Goal: Subscribe to service/newsletter

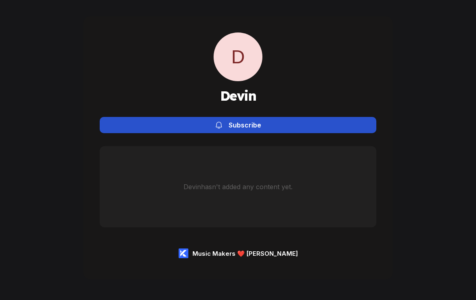
click at [237, 123] on div "Subscribe" at bounding box center [245, 125] width 33 height 8
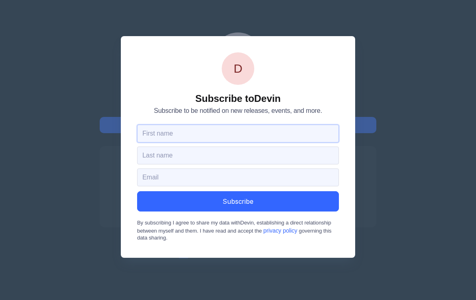
click at [222, 133] on input "text" at bounding box center [238, 134] width 202 height 18
type input "Alina"
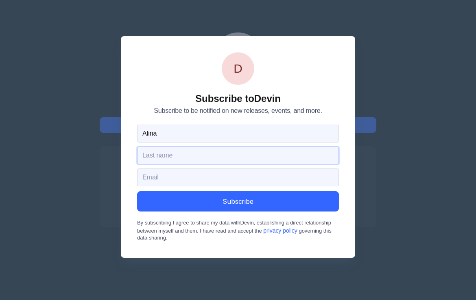
click at [192, 157] on input "text" at bounding box center [238, 156] width 202 height 18
type input "V"
click at [164, 179] on input "email" at bounding box center [238, 178] width 202 height 18
type input "alina@korda.co"
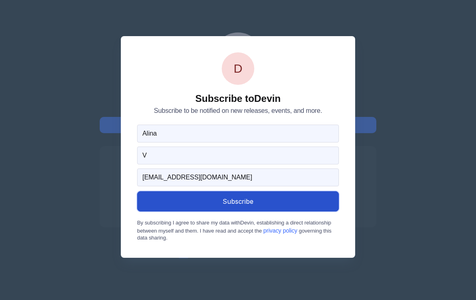
click at [222, 207] on button "Subscribe" at bounding box center [238, 202] width 202 height 20
